Goal: Find specific page/section: Find specific page/section

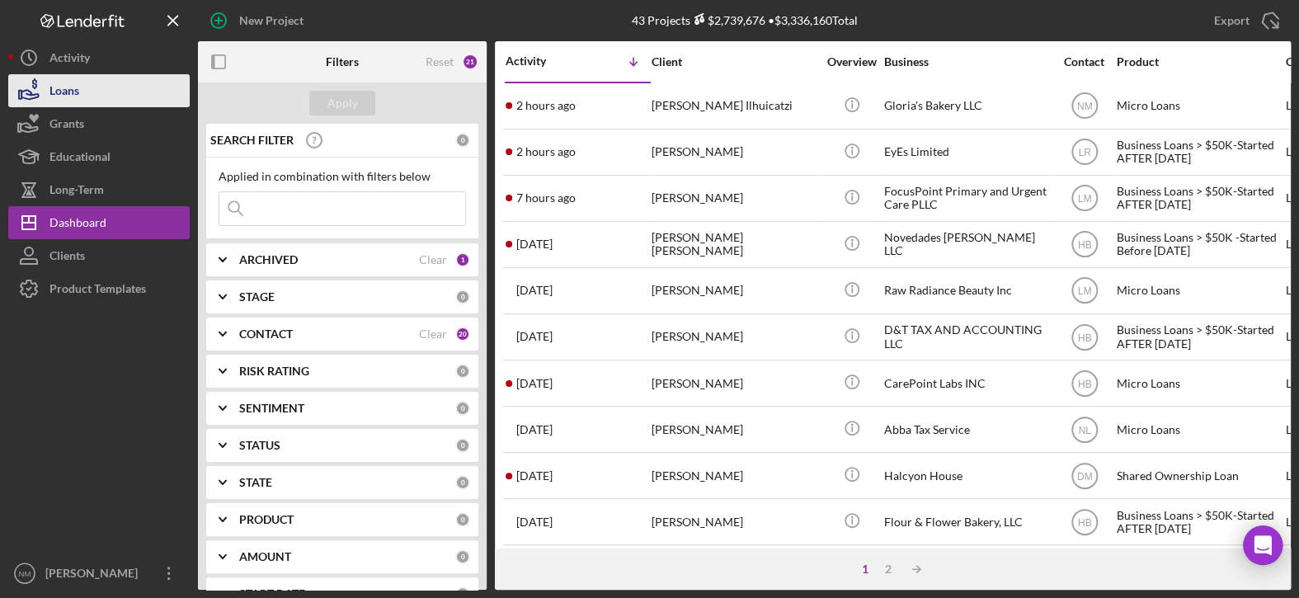
click at [78, 98] on button "Loans" at bounding box center [98, 90] width 181 height 33
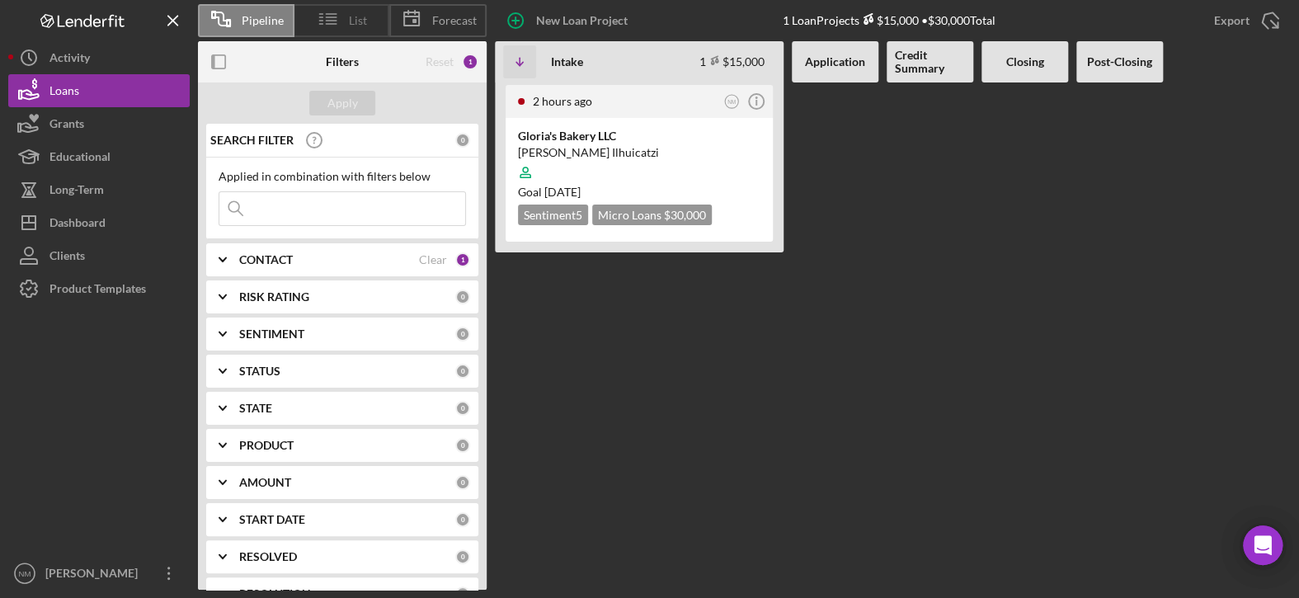
click at [358, 20] on span "List" at bounding box center [358, 20] width 18 height 13
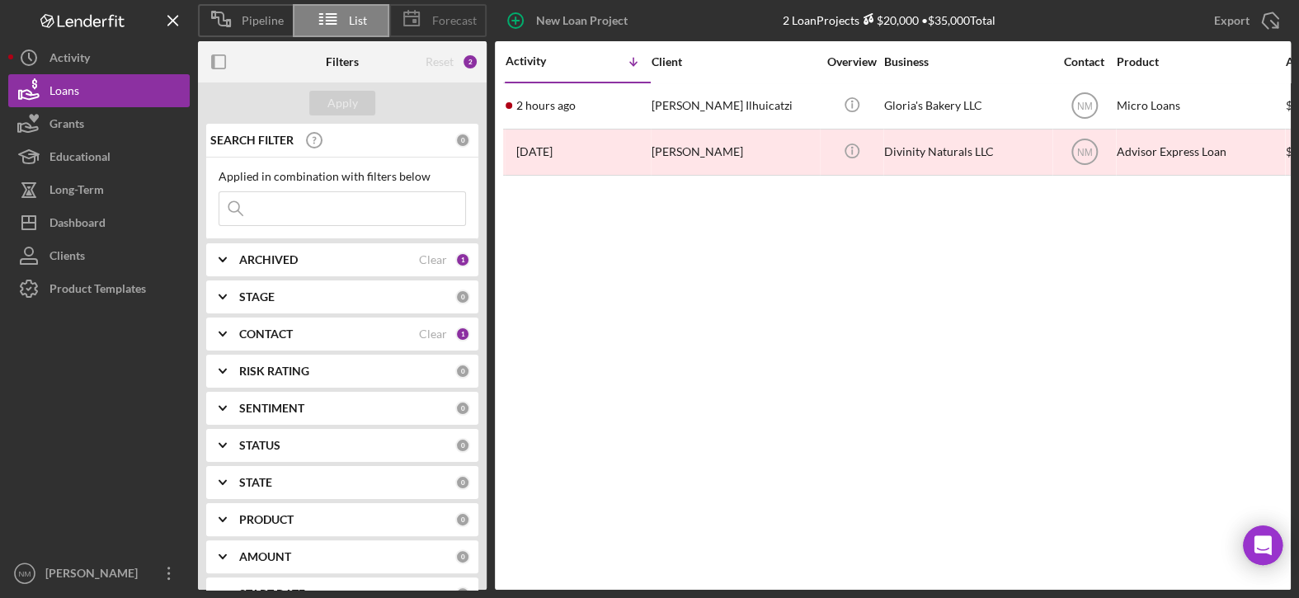
click at [436, 20] on span "Forecast" at bounding box center [454, 20] width 45 height 13
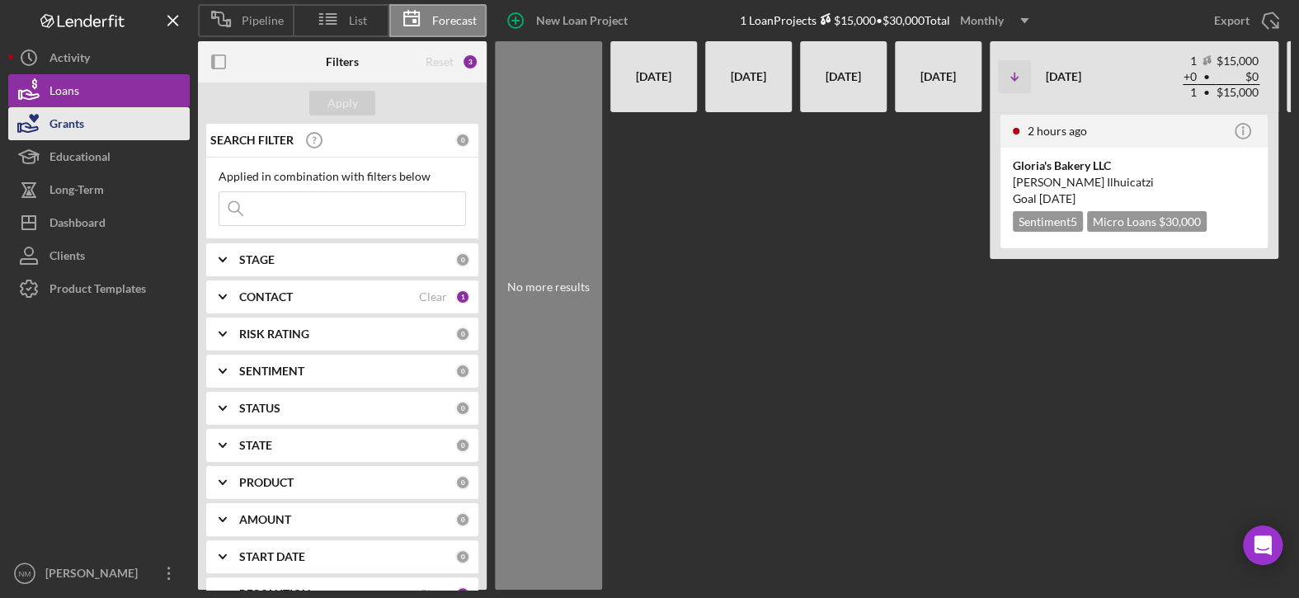
click at [66, 120] on div "Grants" at bounding box center [66, 125] width 35 height 37
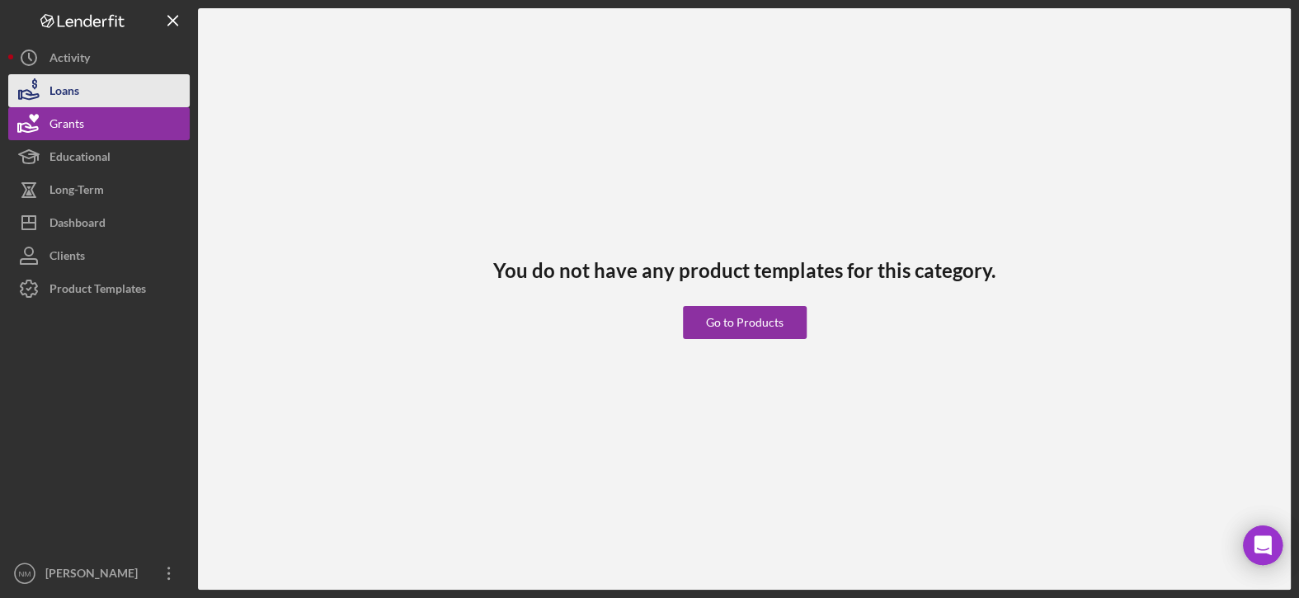
click at [78, 92] on div "Loans" at bounding box center [64, 92] width 30 height 37
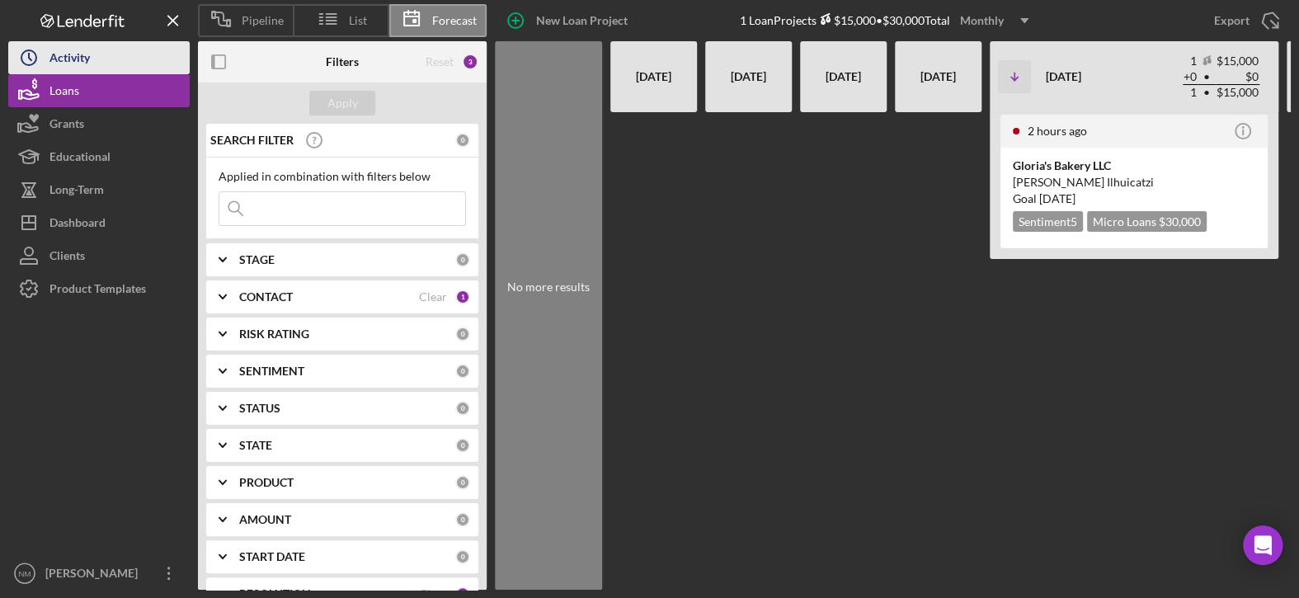
click at [96, 54] on button "Icon/History Activity" at bounding box center [98, 57] width 181 height 33
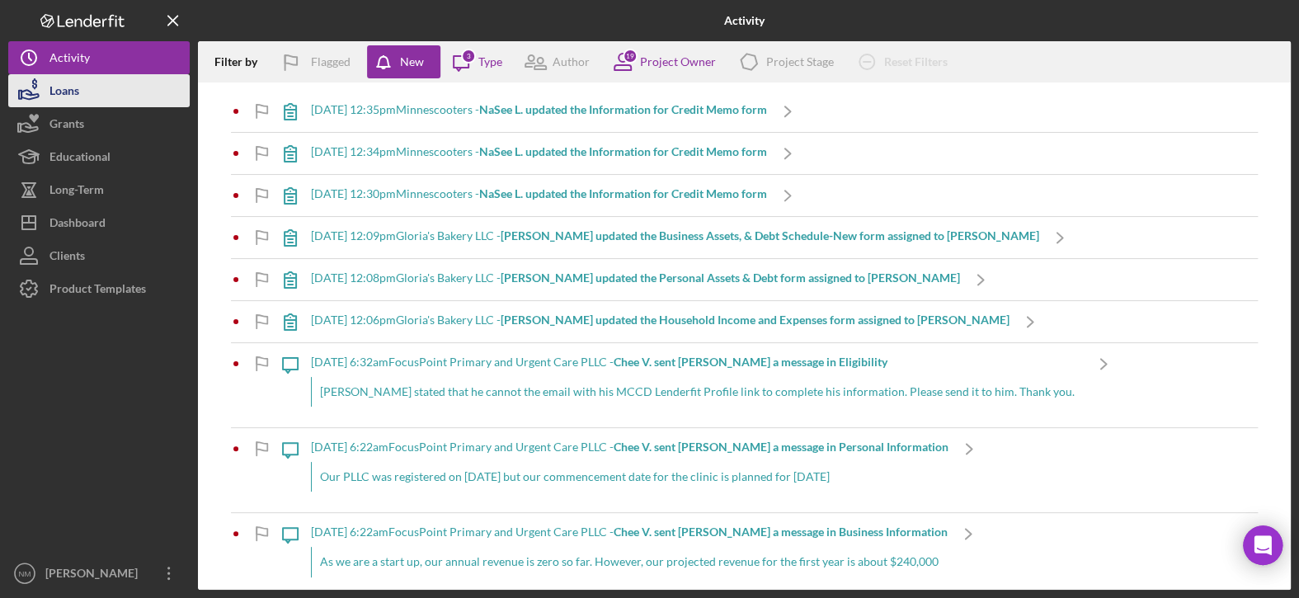
click at [64, 80] on div "Loans" at bounding box center [64, 92] width 30 height 37
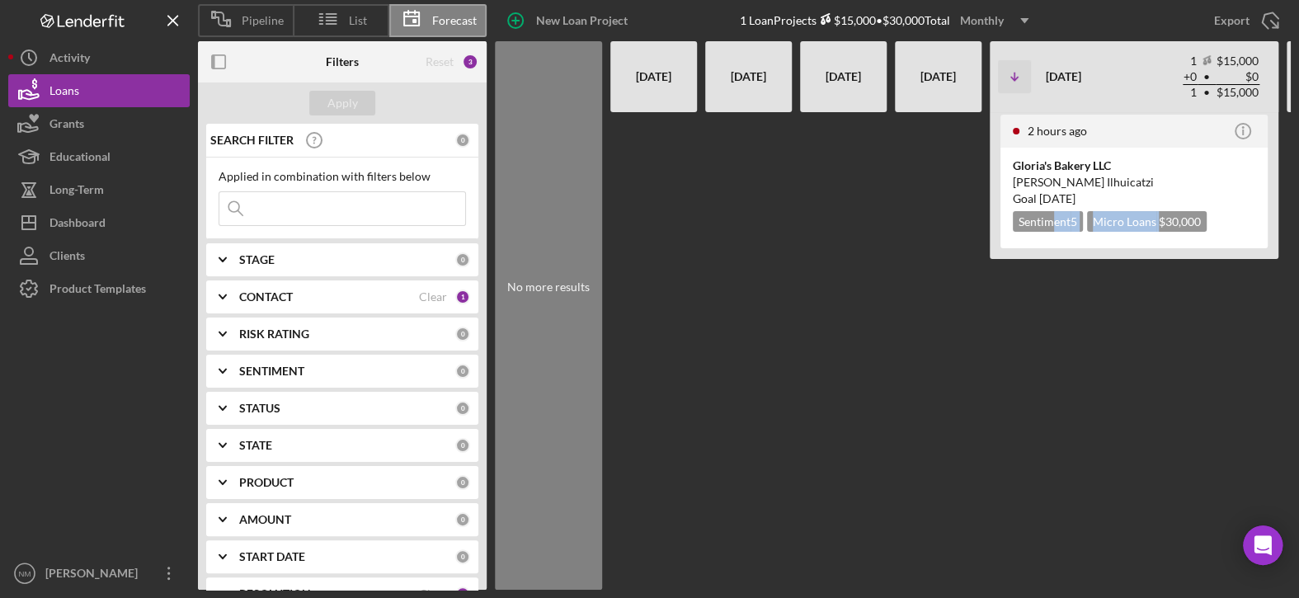
drag, startPoint x: 1106, startPoint y: 577, endPoint x: 1055, endPoint y: 586, distance: 52.7
click at [1055, 586] on div "No more results Jun 2025 Jul 2025 Aug 2025 Sep 2025 Icon/Table Sort Arrow Oct 2…" at bounding box center [893, 315] width 796 height 548
click at [922, 445] on div at bounding box center [938, 350] width 87 height 477
click at [1092, 149] on div "Gloria's Bakery LLC Sarai Sanchez Ilhuicatzi Goal 3 weeks from now Sentiment 5 …" at bounding box center [1133, 198] width 267 height 101
